Goal: Task Accomplishment & Management: Use online tool/utility

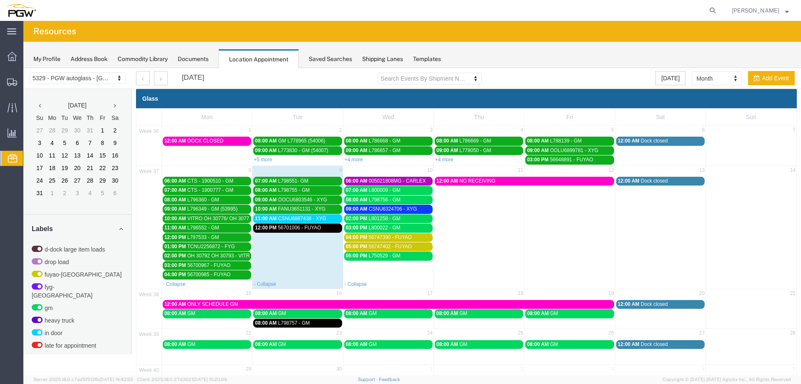
scroll to position [269, 0]
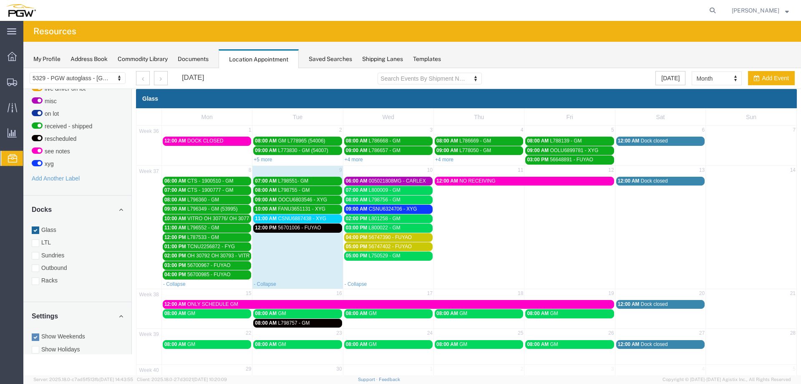
click at [390, 283] on div "- Collapse" at bounding box center [389, 283] width 90 height 8
select select "1"
select select
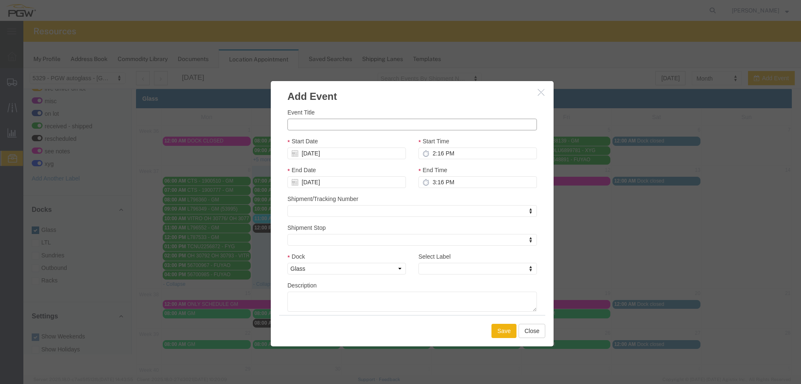
click at [352, 127] on input "Event Title" at bounding box center [413, 125] width 250 height 12
paste input "UACU5673589"
type input "UACU5673589 - XYG"
click at [442, 152] on input "2:16 PM" at bounding box center [478, 153] width 119 height 12
type input "1:00 PM"
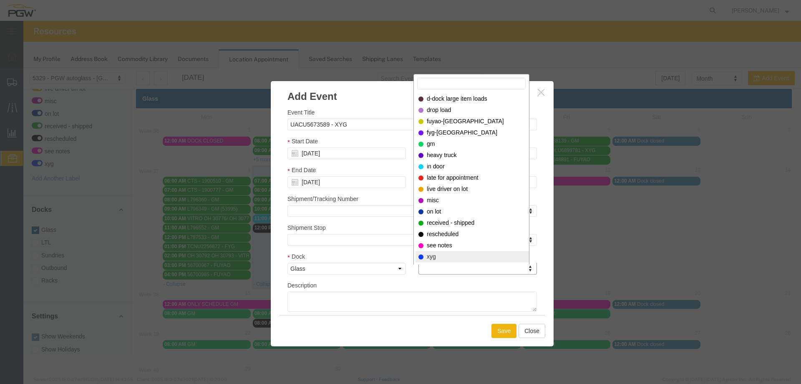
select select "12920"
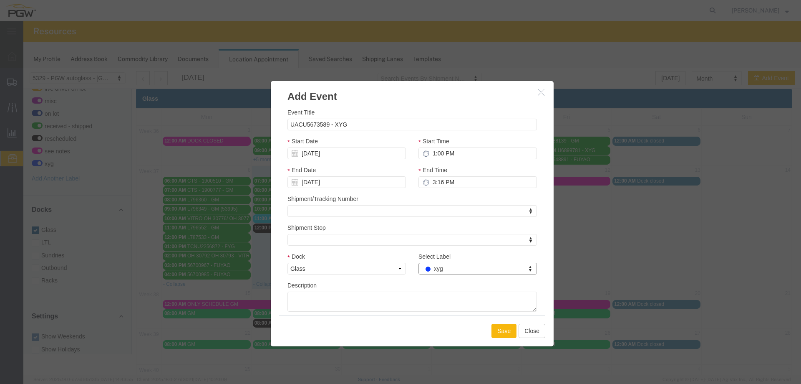
click at [496, 334] on button "Save" at bounding box center [504, 330] width 25 height 14
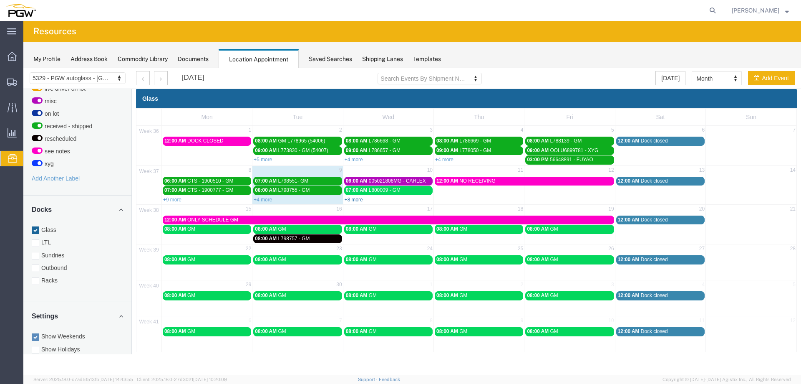
click at [358, 200] on link "+8 more" at bounding box center [354, 200] width 18 height 6
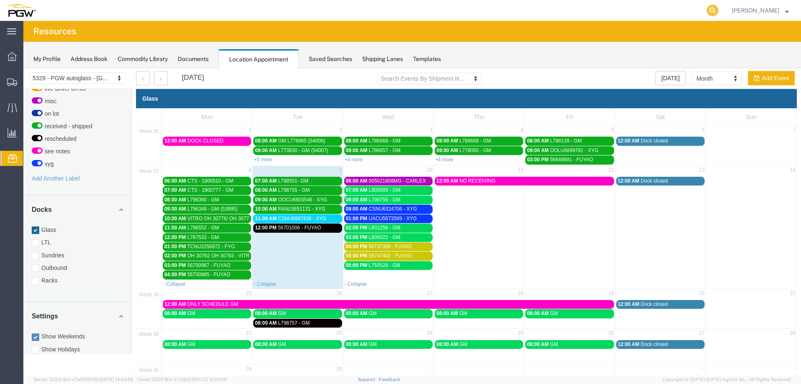
click at [719, 10] on icon at bounding box center [713, 11] width 12 height 12
paste input "667802"
type input "667802"
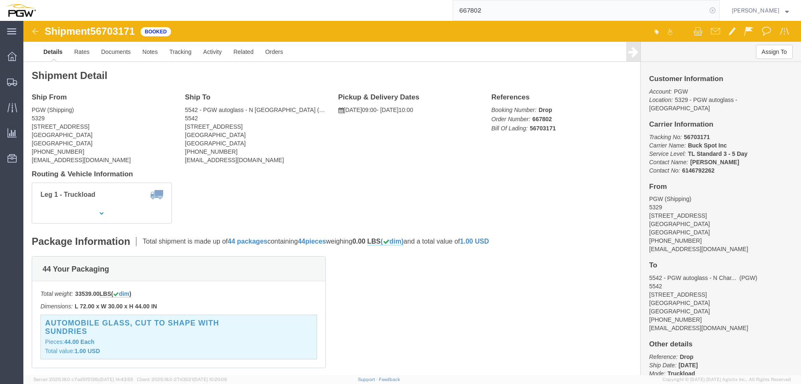
click at [712, 9] on icon at bounding box center [713, 11] width 12 height 12
click at [0, 0] on span "Location Appointment" at bounding box center [0, 0] width 0 height 0
